Goal: Task Accomplishment & Management: Manage account settings

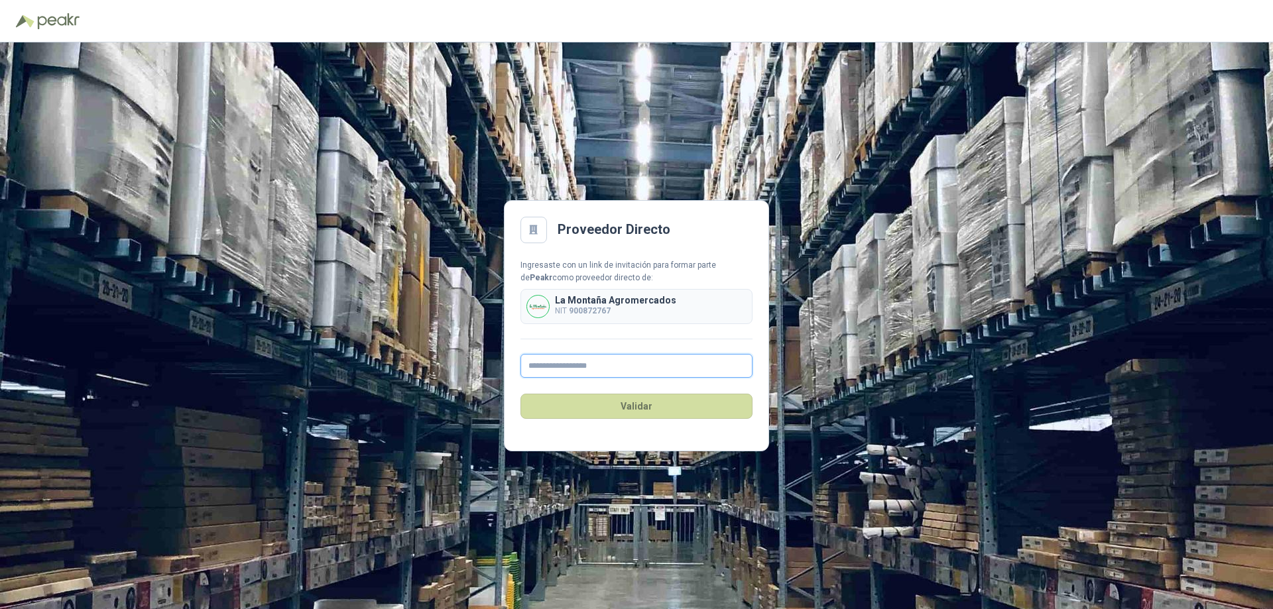
click at [556, 366] on input "text" at bounding box center [636, 366] width 232 height 24
type input "**********"
click at [646, 412] on button "Validar" at bounding box center [636, 406] width 232 height 25
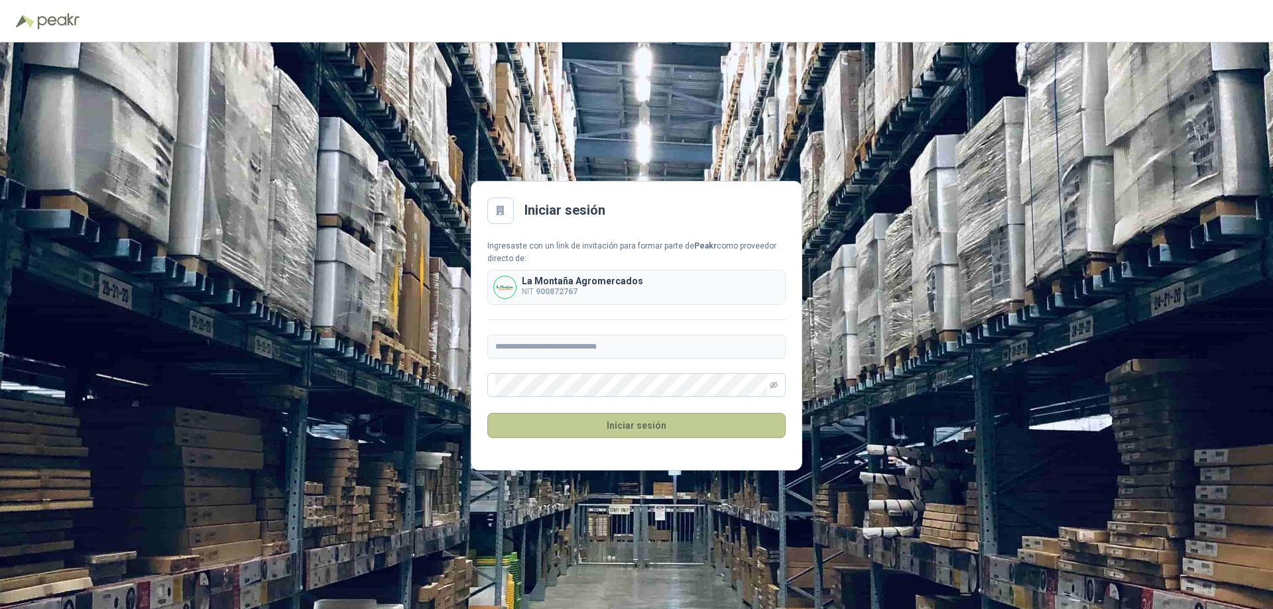
click at [630, 431] on button "Iniciar sesión" at bounding box center [636, 425] width 298 height 25
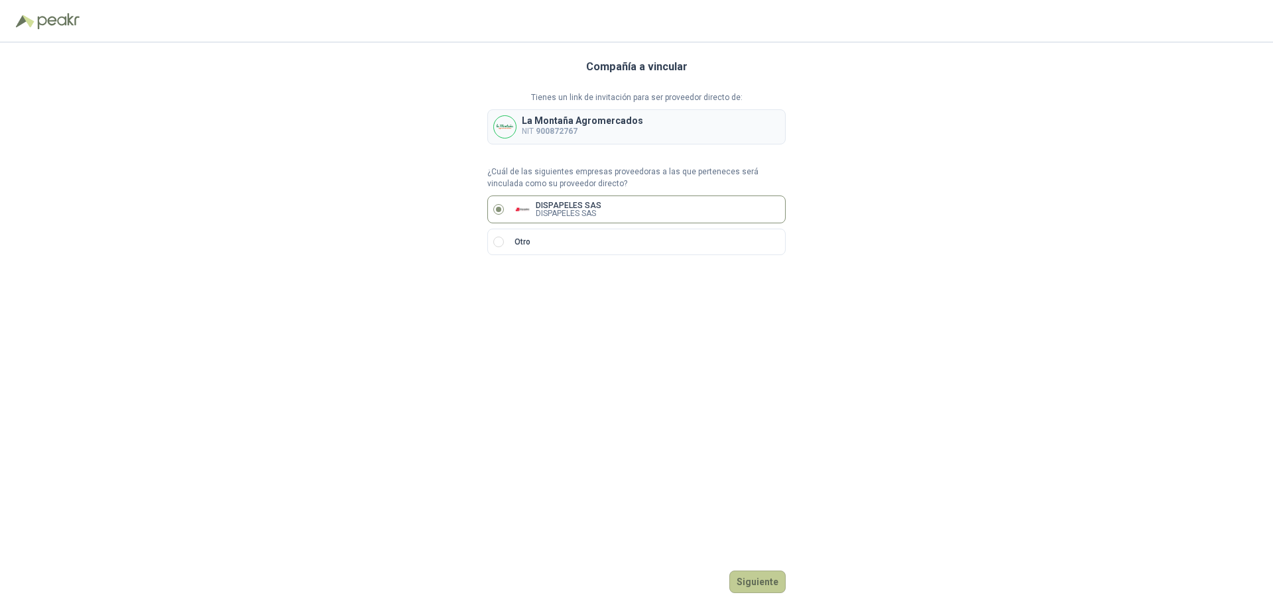
click at [748, 581] on button "Siguiente" at bounding box center [757, 582] width 56 height 23
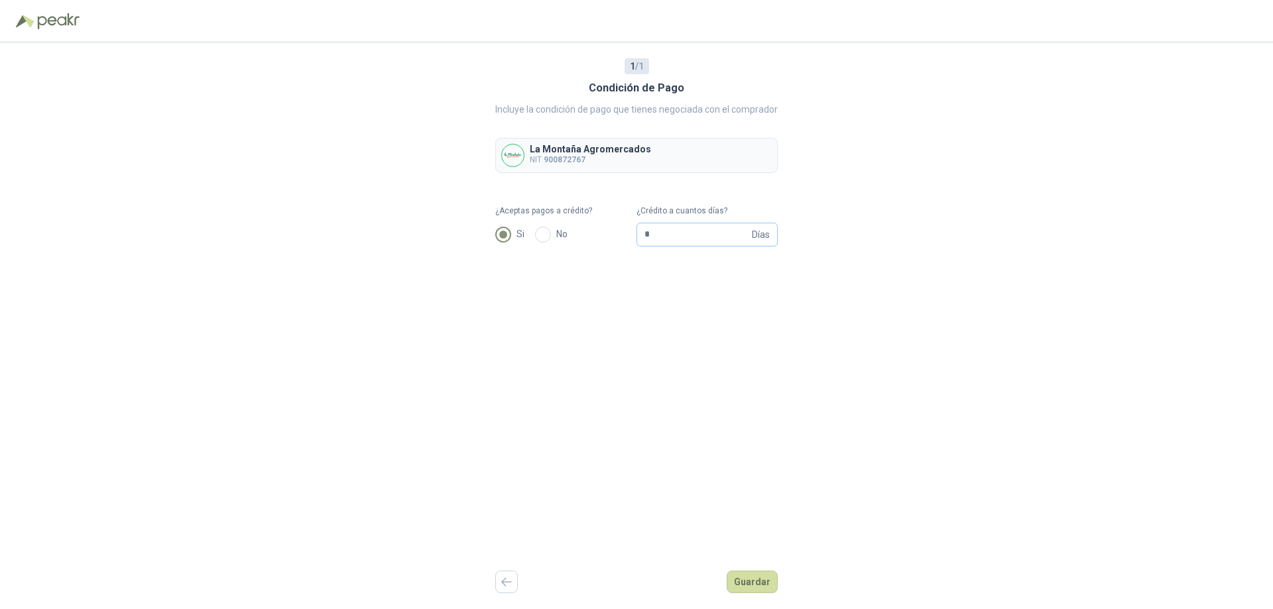
click at [764, 235] on span "Días" at bounding box center [761, 234] width 18 height 23
click at [862, 310] on div "1 / 1 Condición de Pago Incluye la condición de pago que tienes negociada con e…" at bounding box center [636, 325] width 1273 height 567
click at [679, 231] on input "**" at bounding box center [696, 234] width 105 height 23
type input "*"
type input "**"
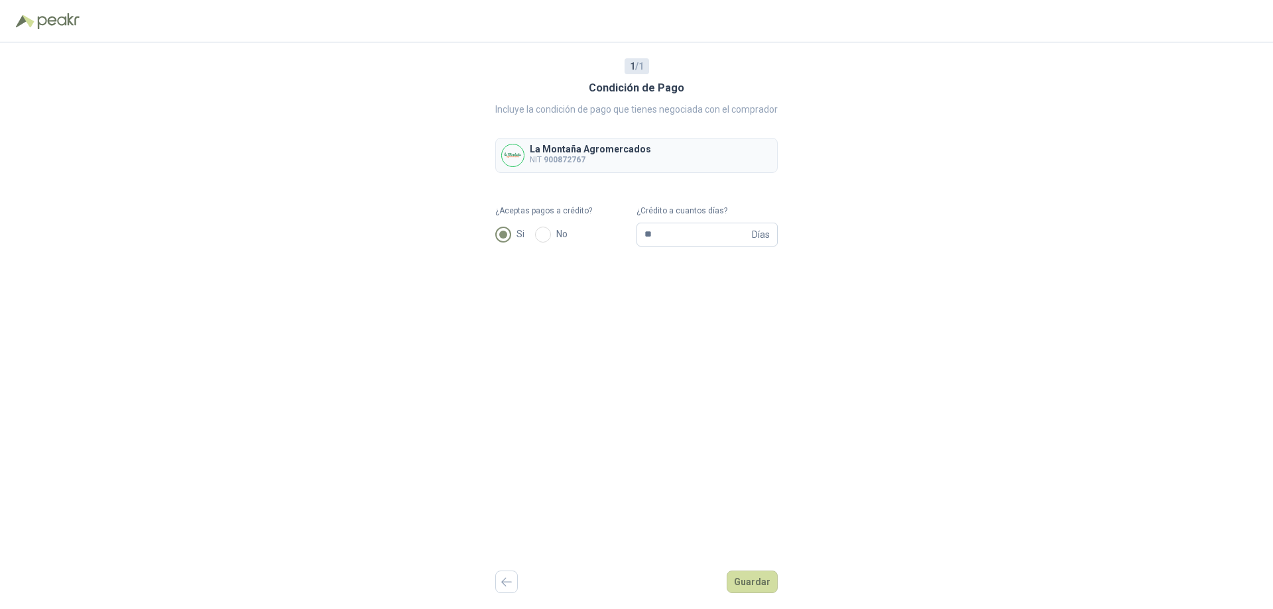
click at [767, 314] on div "1 / 1 Condición de Pago Incluye la condición de pago que tienes negociada con e…" at bounding box center [636, 325] width 282 height 567
click at [754, 584] on button "Guardar" at bounding box center [751, 582] width 51 height 23
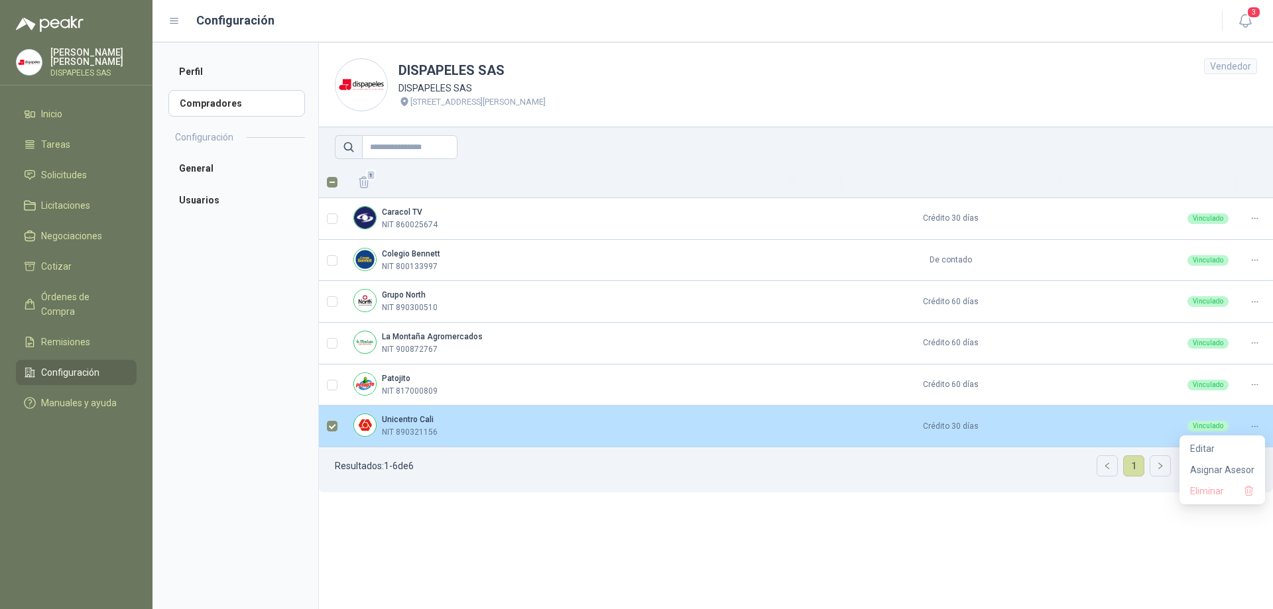
click at [1253, 424] on icon at bounding box center [1254, 427] width 10 height 10
click at [1200, 447] on span "Editar" at bounding box center [1222, 448] width 64 height 15
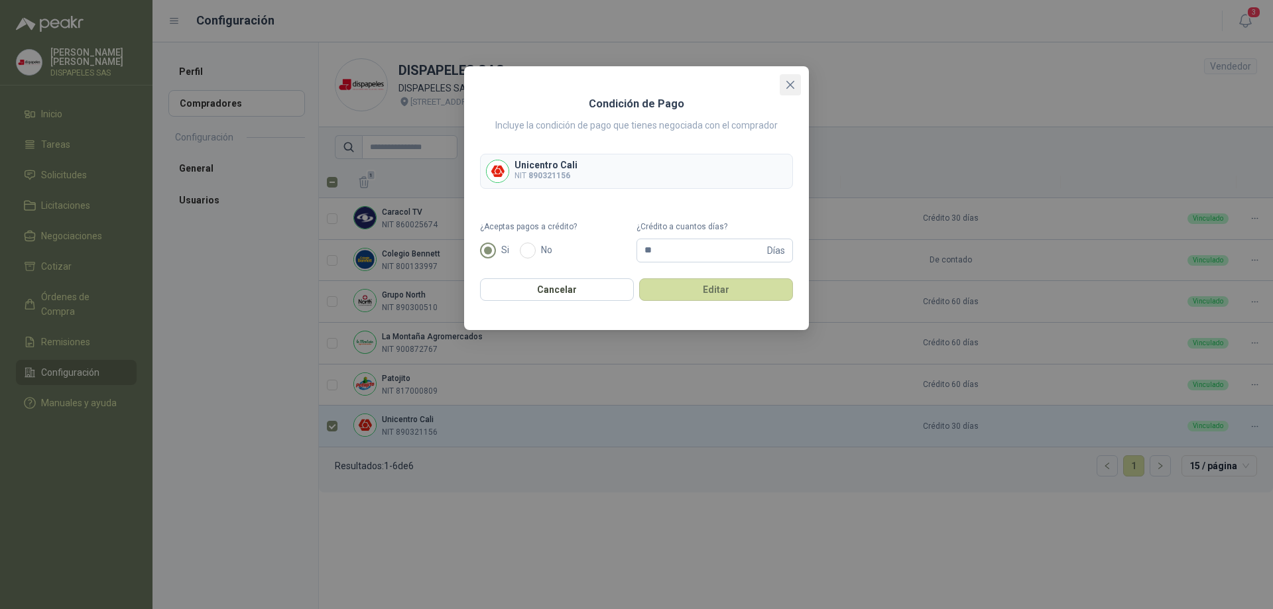
click at [793, 86] on icon "close" at bounding box center [790, 85] width 11 height 11
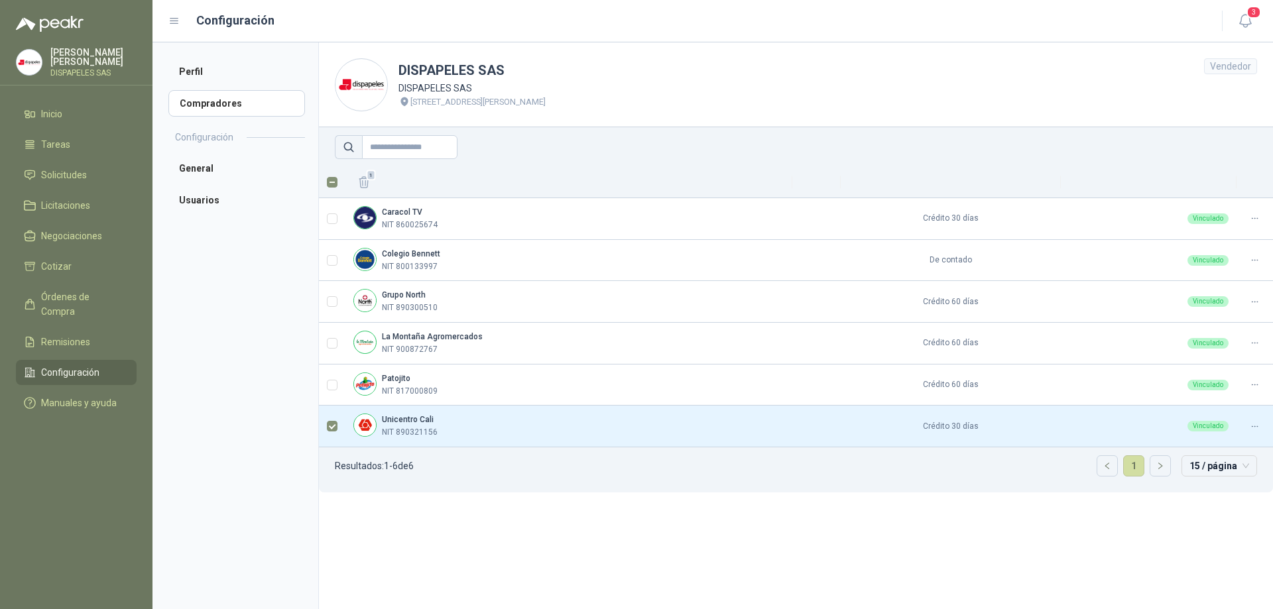
click at [395, 489] on ul "Resultados: 1 - 6 de 6 1 15 / página" at bounding box center [796, 469] width 954 height 45
